Goal: Check status: Check status

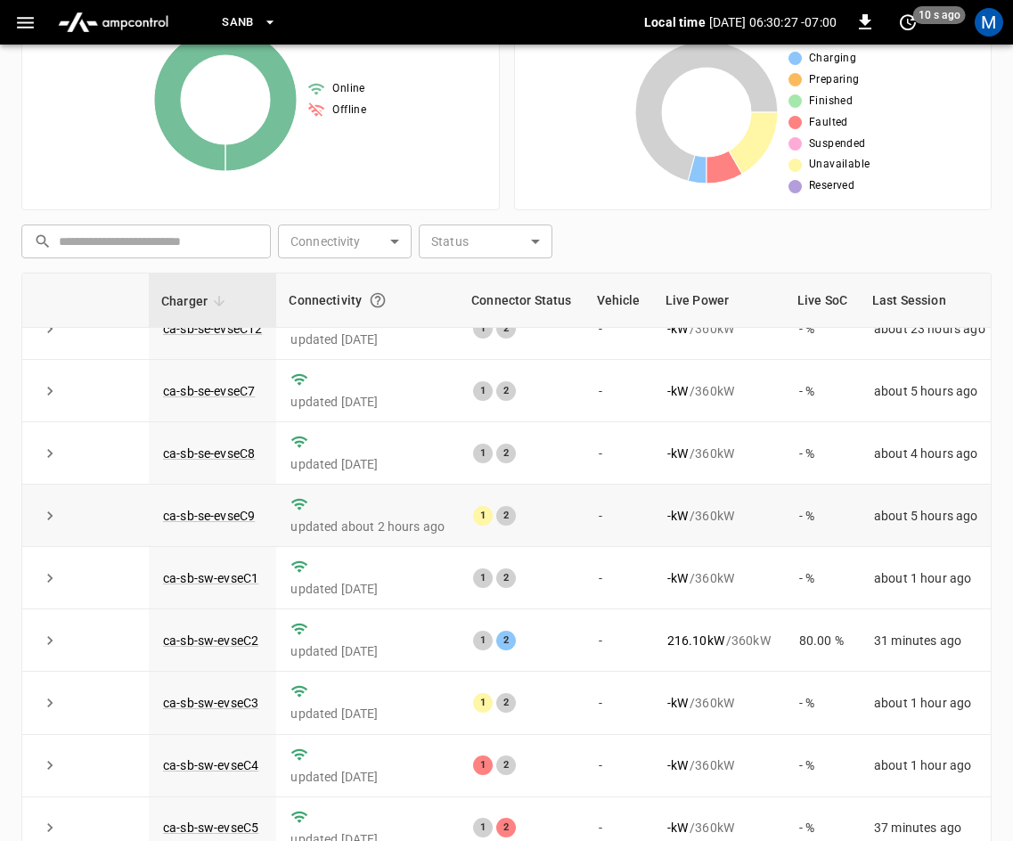
scroll to position [237, 0]
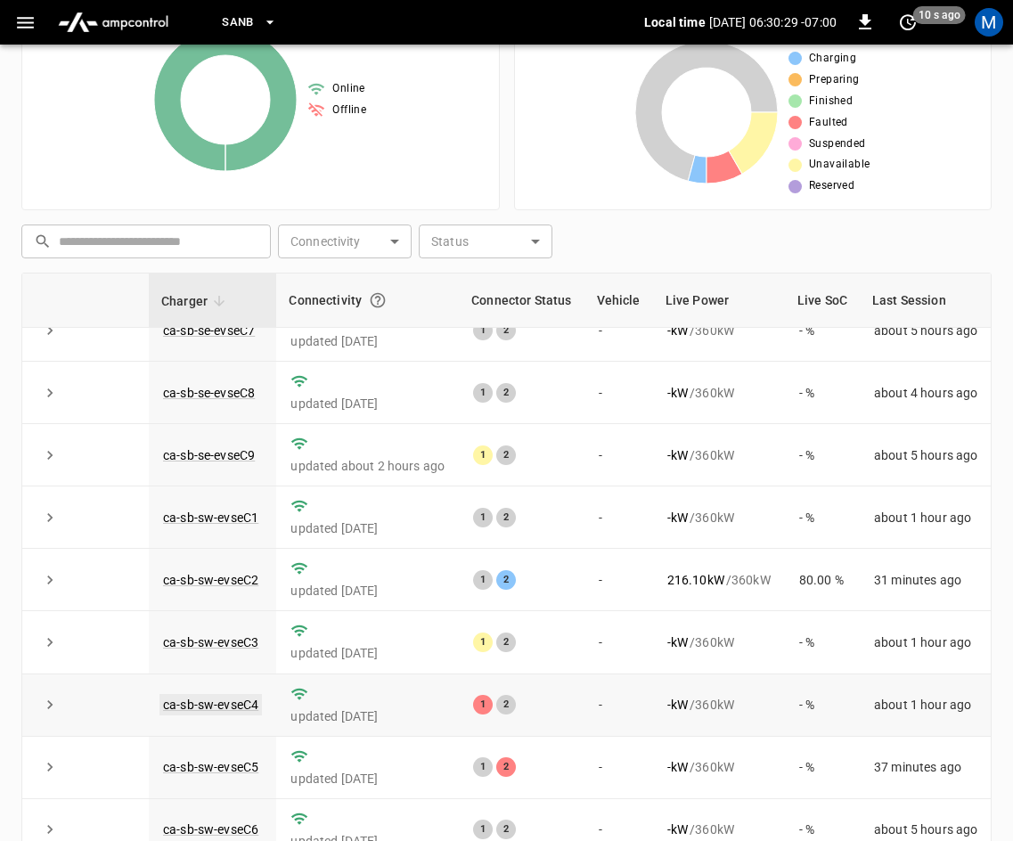
click at [216, 694] on link "ca-sb-sw-evseC4" at bounding box center [210, 704] width 102 height 21
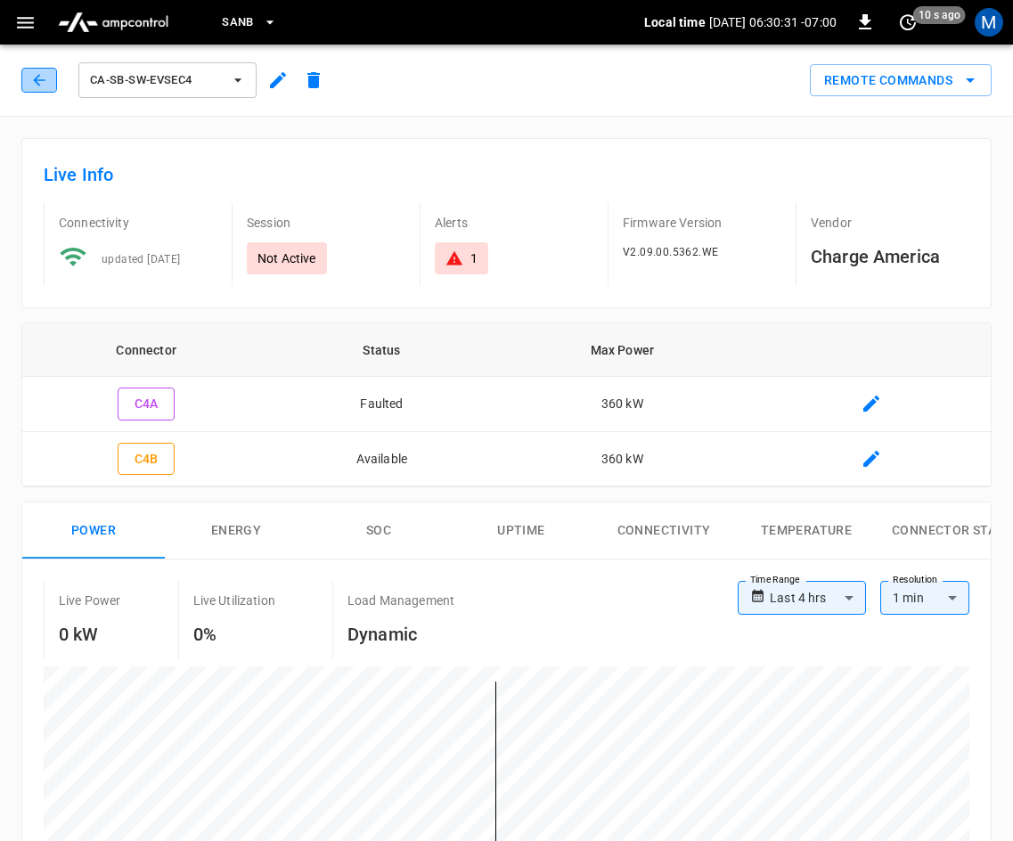
click at [49, 84] on button "button" at bounding box center [39, 80] width 36 height 25
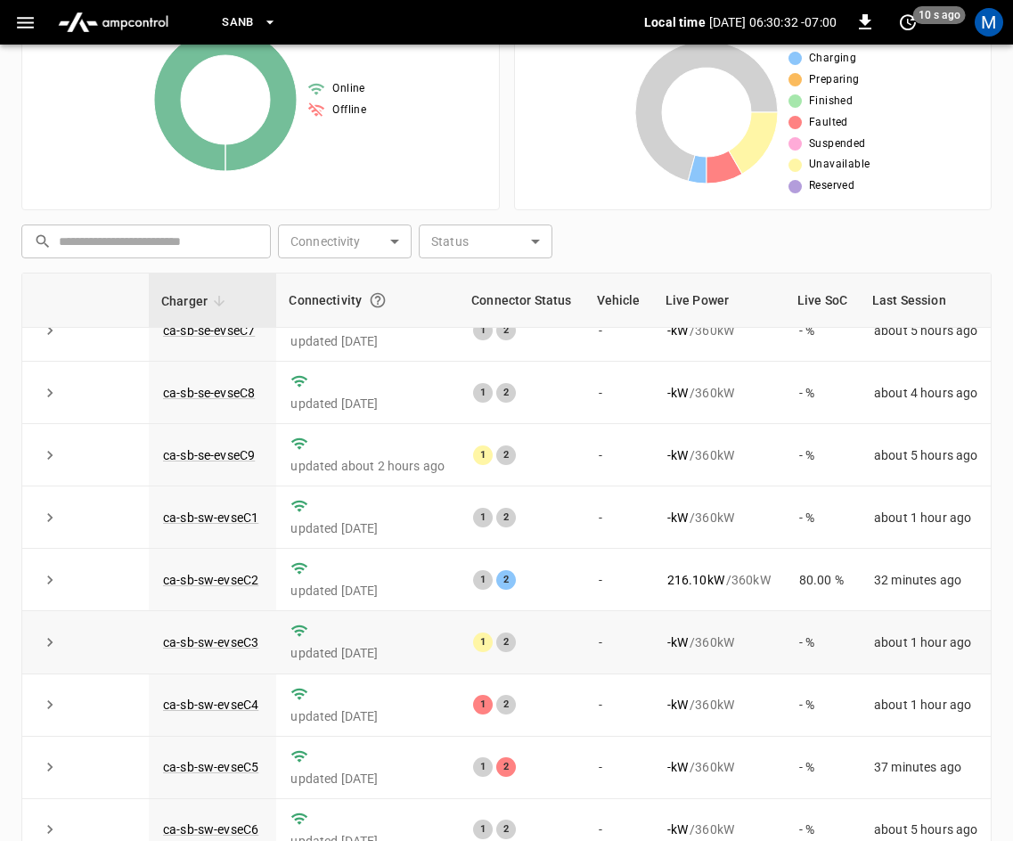
scroll to position [237, 0]
click at [216, 756] on link "ca-sb-sw-evseC5" at bounding box center [210, 766] width 102 height 21
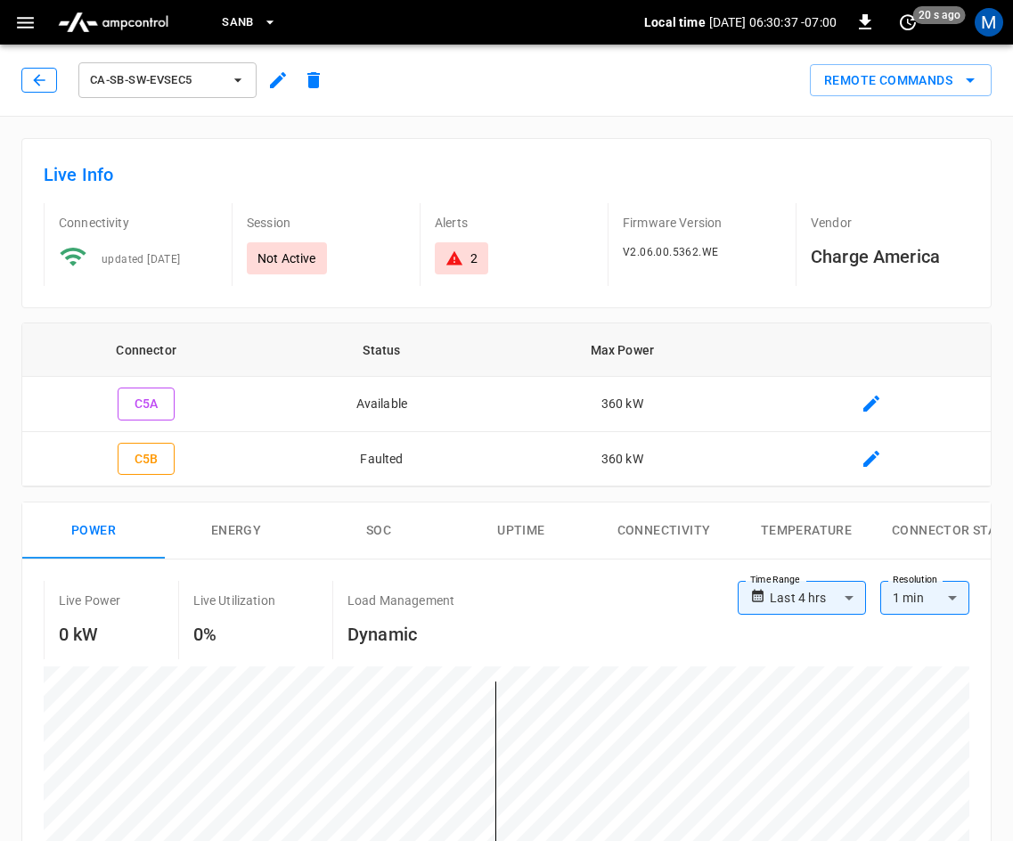
click at [30, 86] on icon "button" at bounding box center [39, 80] width 18 height 18
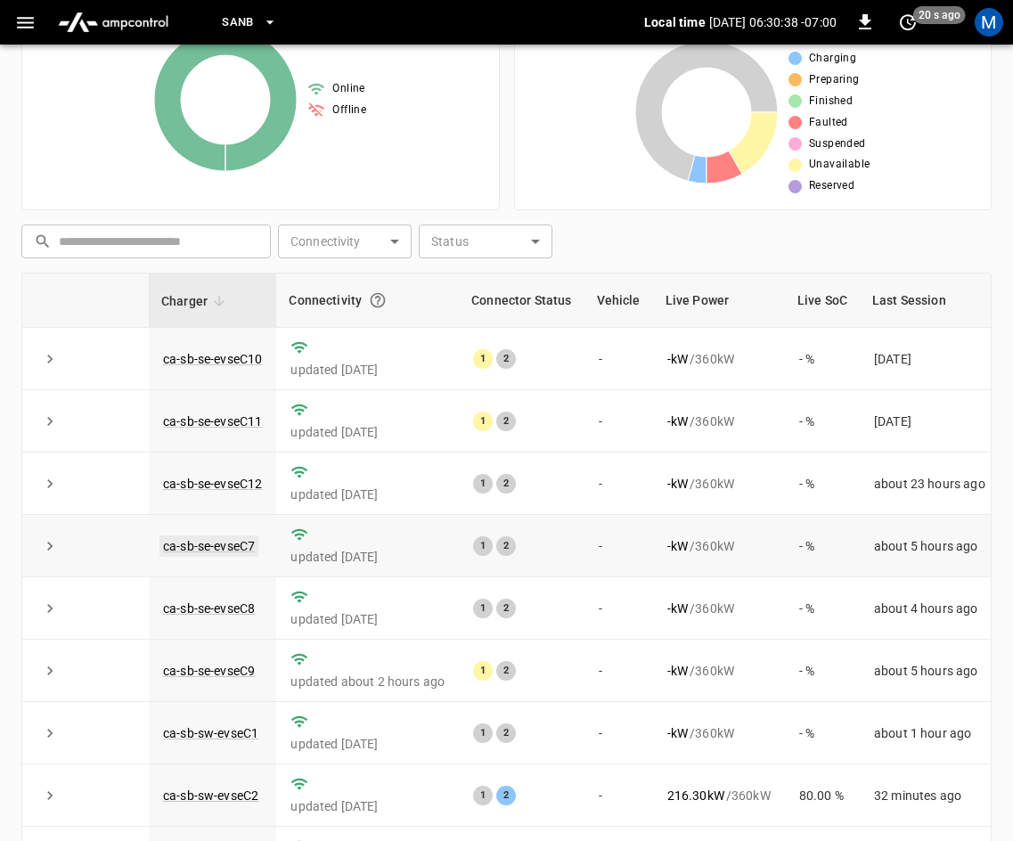
scroll to position [237, 0]
